Goal: Task Accomplishment & Management: Manage account settings

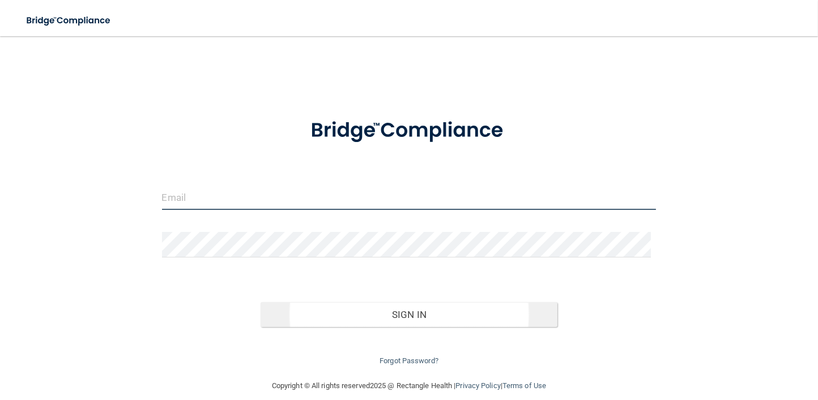
type input "[PERSON_NAME][EMAIL_ADDRESS][DOMAIN_NAME]"
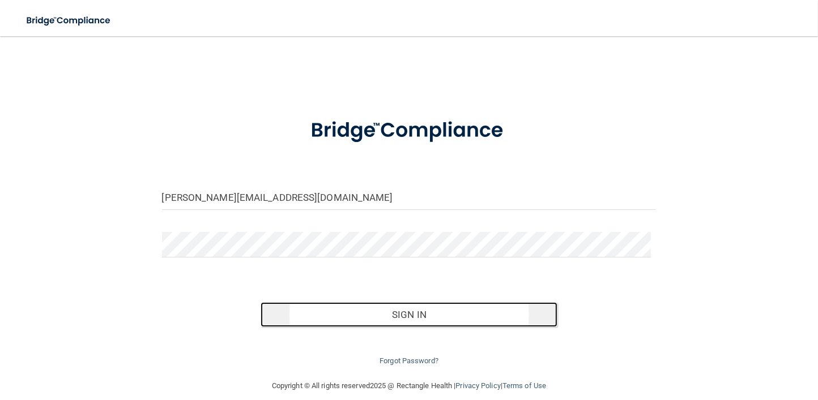
click at [434, 317] on button "Sign In" at bounding box center [409, 314] width 297 height 25
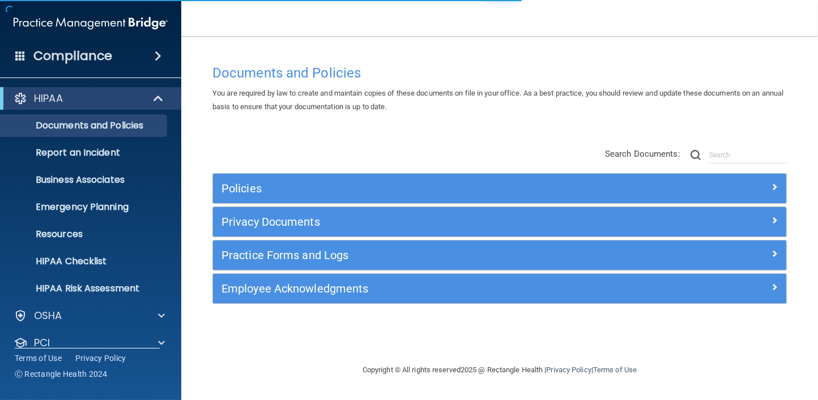
scroll to position [69, 0]
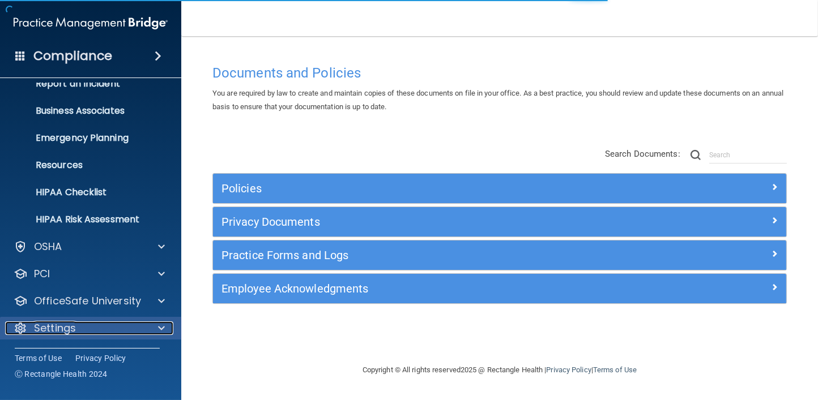
click at [112, 325] on div "Settings" at bounding box center [75, 329] width 140 height 14
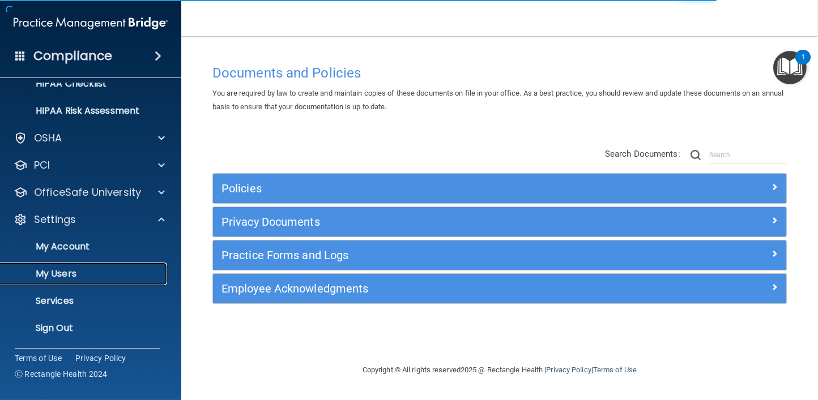
click at [56, 268] on p "My Users" at bounding box center [84, 273] width 155 height 11
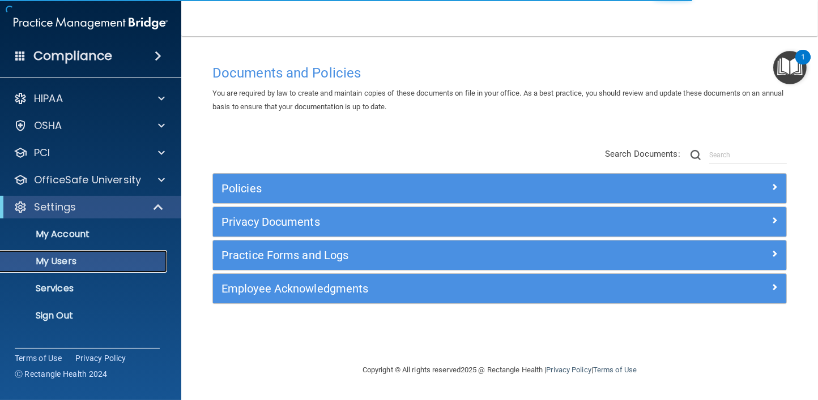
select select "20"
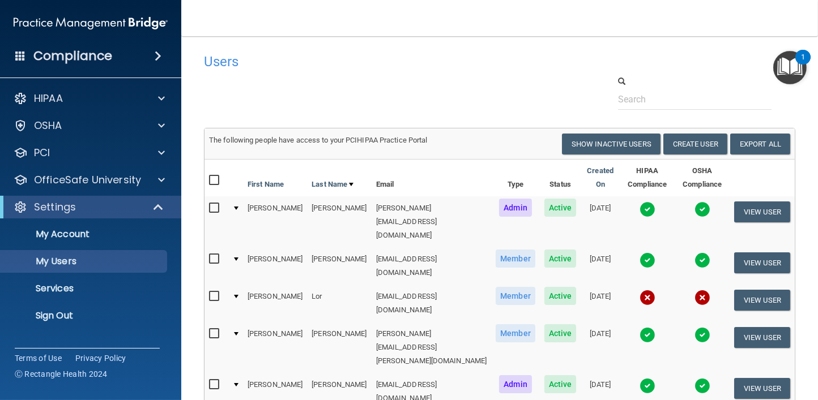
click at [212, 292] on input "checkbox" at bounding box center [215, 296] width 13 height 9
checkbox input "true"
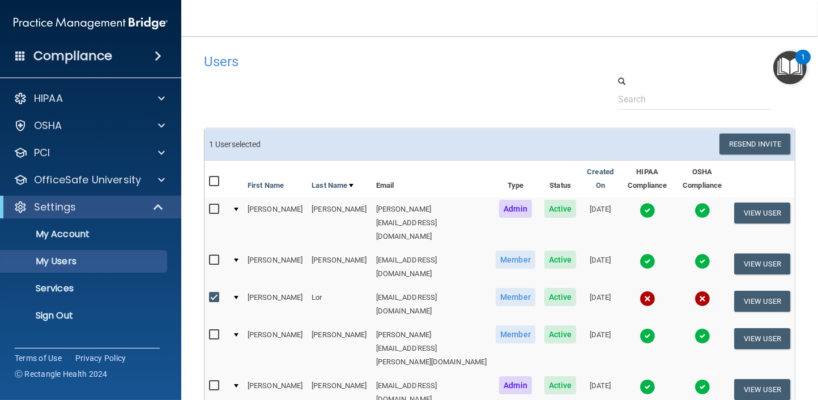
scroll to position [123, 0]
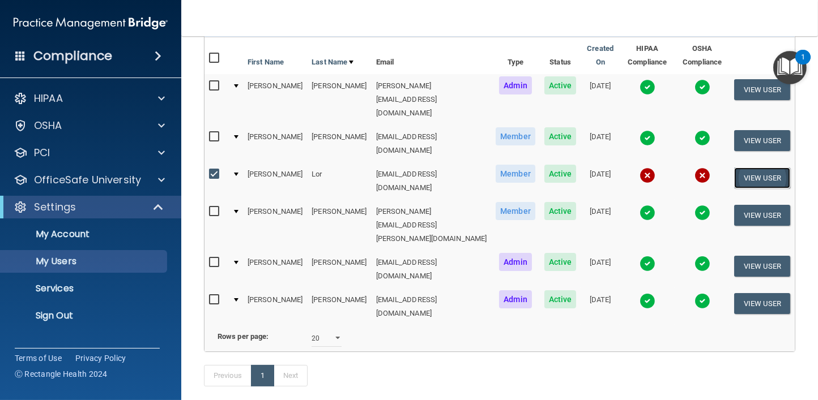
click at [751, 168] on button "View User" at bounding box center [762, 178] width 56 height 21
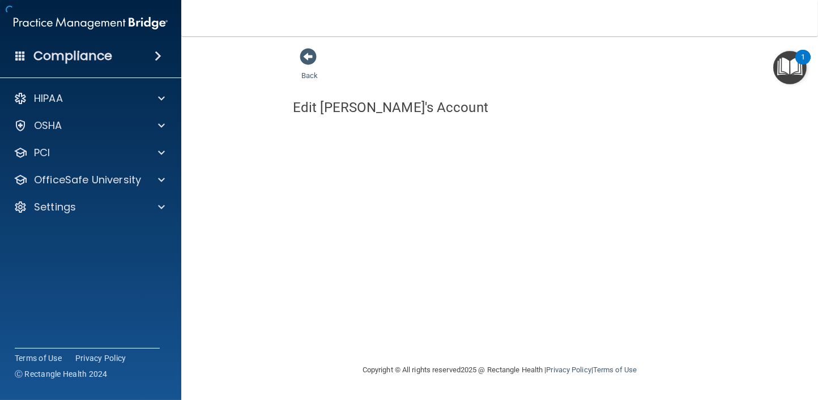
select select "practice_member"
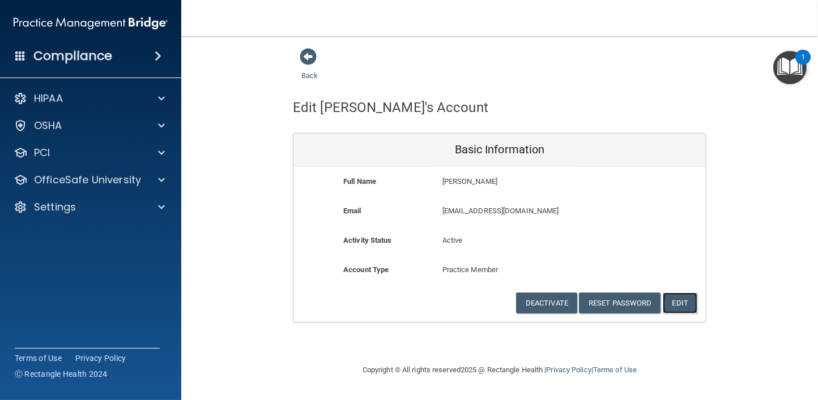
click at [690, 307] on button "Edit" at bounding box center [680, 303] width 35 height 21
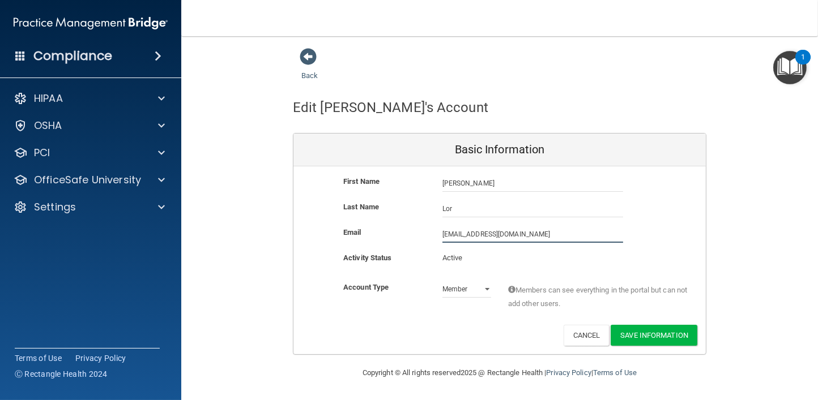
drag, startPoint x: 548, startPoint y: 233, endPoint x: 263, endPoint y: 194, distance: 287.7
click at [263, 194] on div "Back Edit [PERSON_NAME]'s Account Basic Information First Name [PERSON_NAME] [P…" at bounding box center [499, 202] width 591 height 308
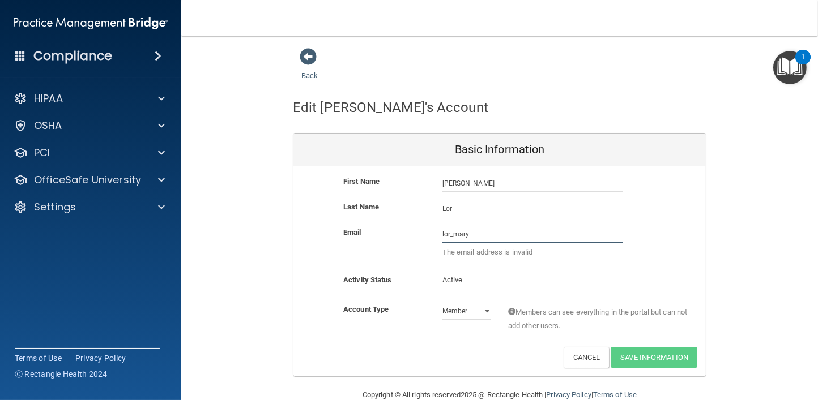
type input "lor_mary"
drag, startPoint x: 540, startPoint y: 186, endPoint x: 362, endPoint y: 165, distance: 179.7
click at [362, 168] on div "First Name [PERSON_NAME] [PERSON_NAME] Last Name [PERSON_NAME] Email lor_mary T…" at bounding box center [499, 272] width 412 height 210
type input "[PERSON_NAME]"
type input "p"
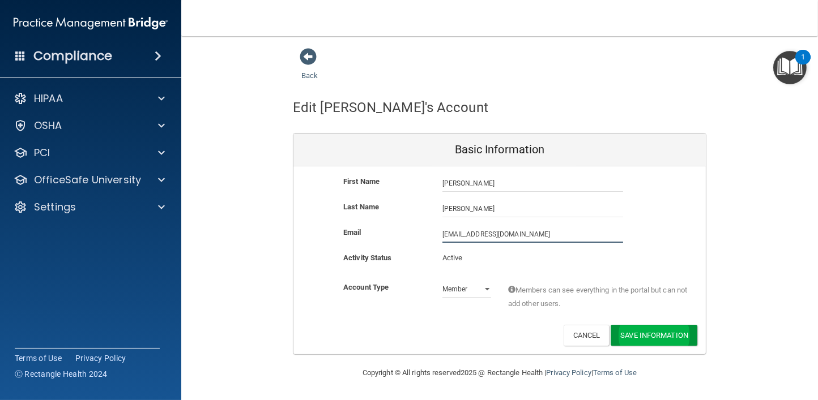
type input "[EMAIL_ADDRESS][DOMAIN_NAME]"
click at [657, 335] on button "Save Information" at bounding box center [654, 335] width 87 height 21
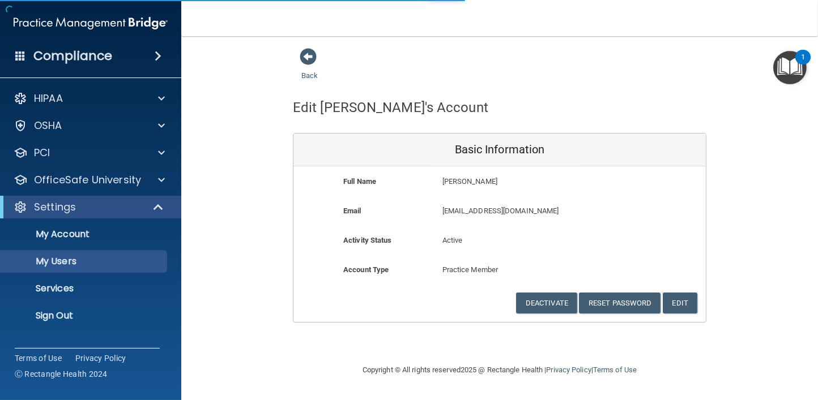
select select "20"
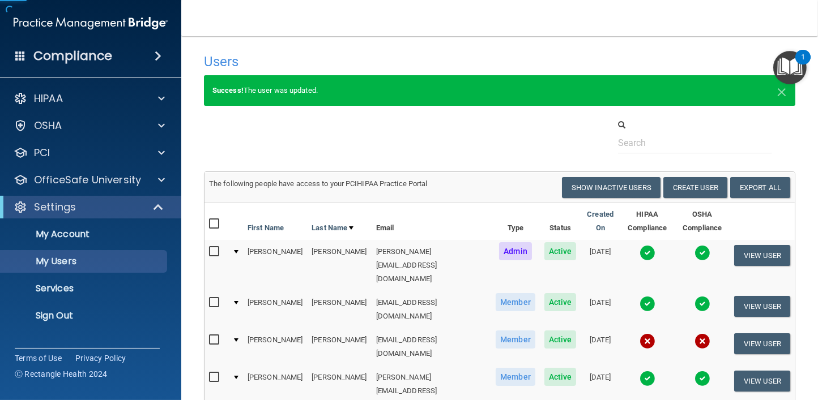
scroll to position [113, 0]
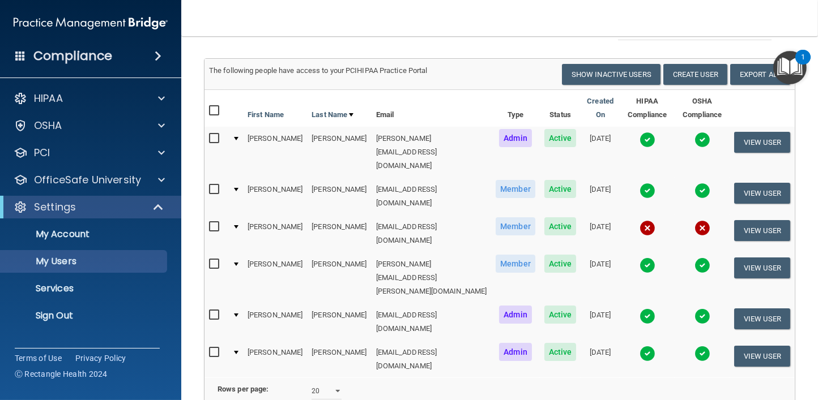
click at [215, 223] on input "checkbox" at bounding box center [215, 227] width 13 height 9
checkbox input "true"
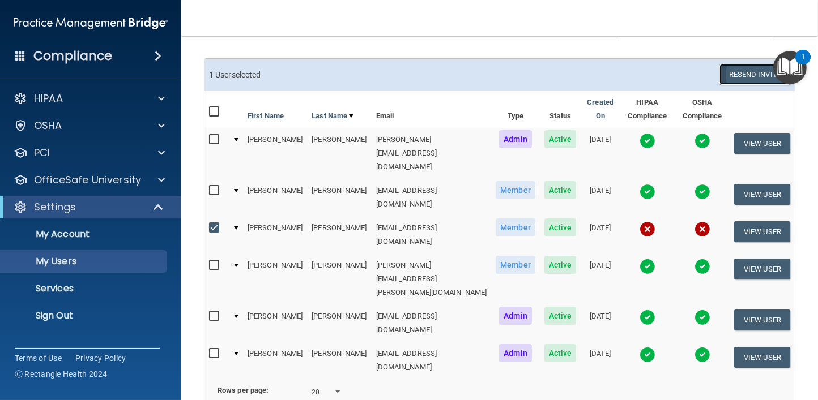
click at [756, 73] on button "Resend Invite" at bounding box center [754, 74] width 71 height 21
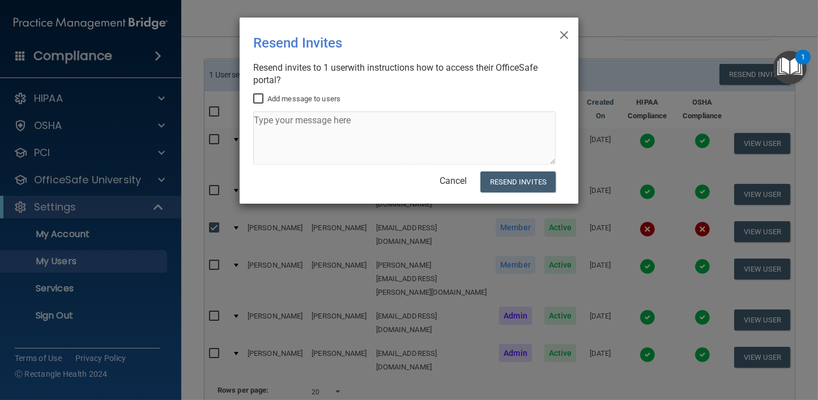
click at [520, 169] on div "Add message to users" at bounding box center [404, 130] width 302 height 77
click at [521, 182] on button "Resend Invites" at bounding box center [517, 182] width 75 height 21
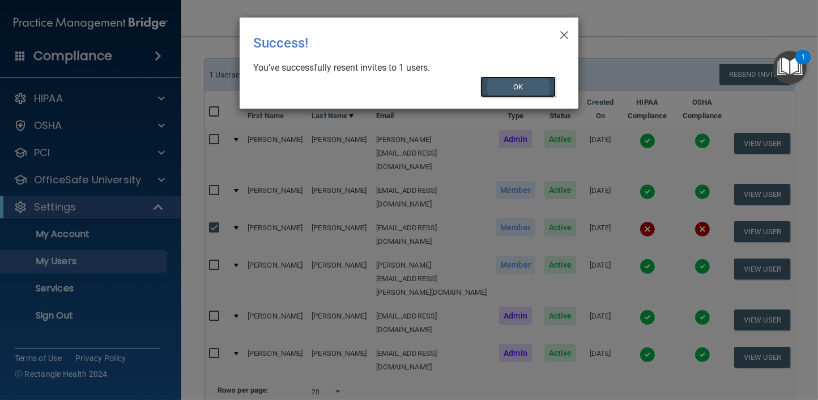
click at [517, 95] on button "OK" at bounding box center [518, 86] width 76 height 21
